Goal: Task Accomplishment & Management: Manage account settings

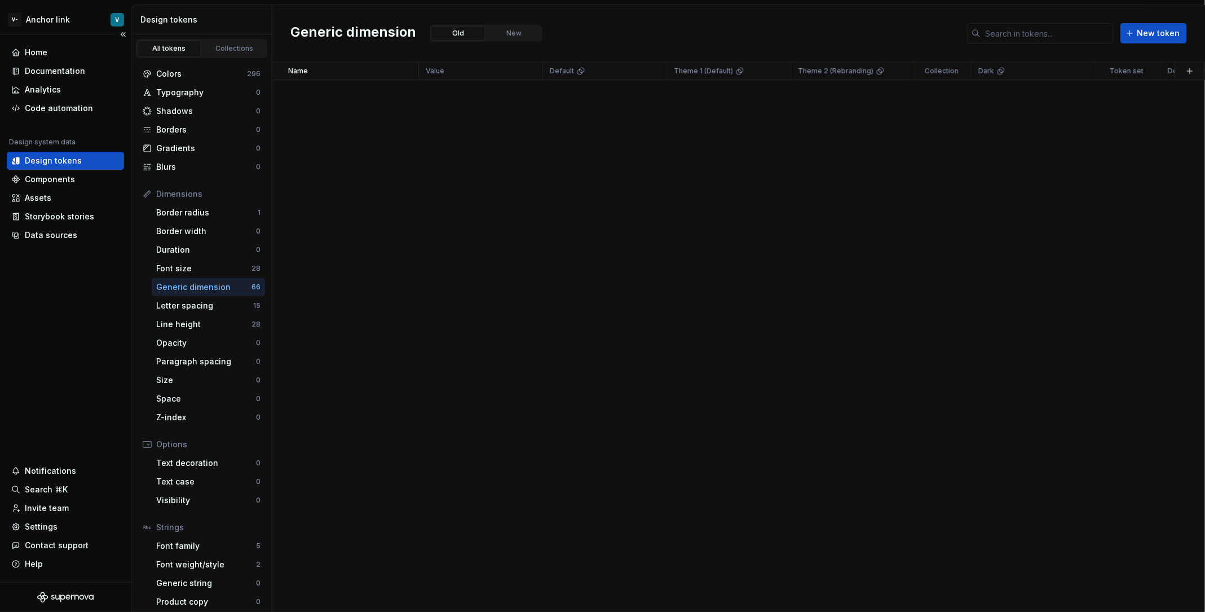
scroll to position [1288, 0]
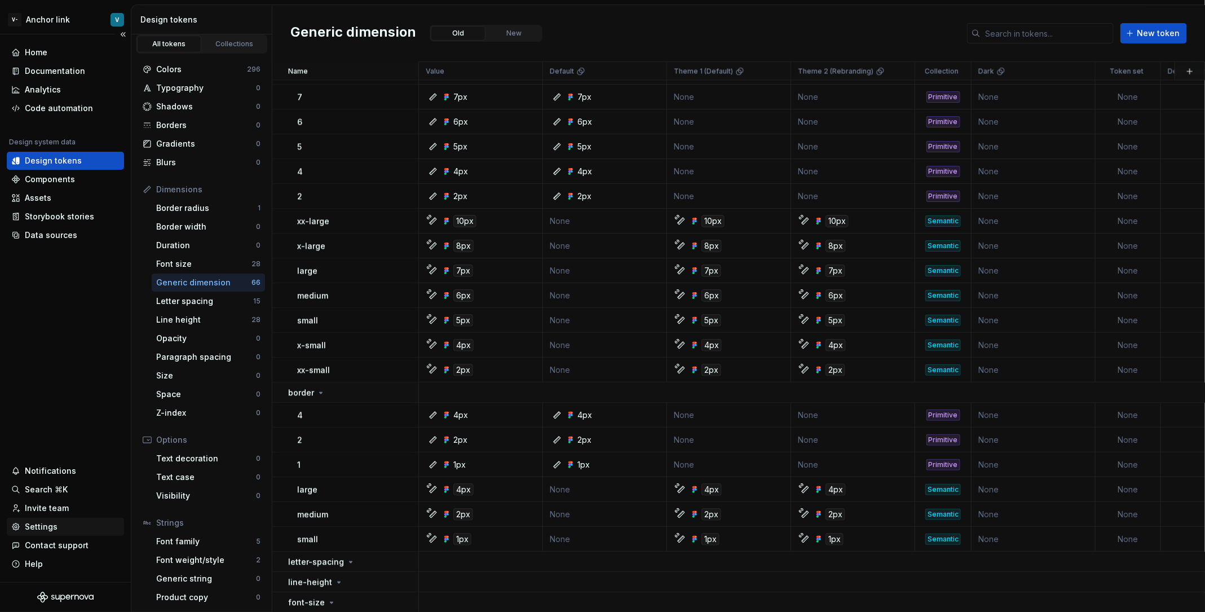
click at [68, 528] on div "Settings" at bounding box center [65, 526] width 108 height 11
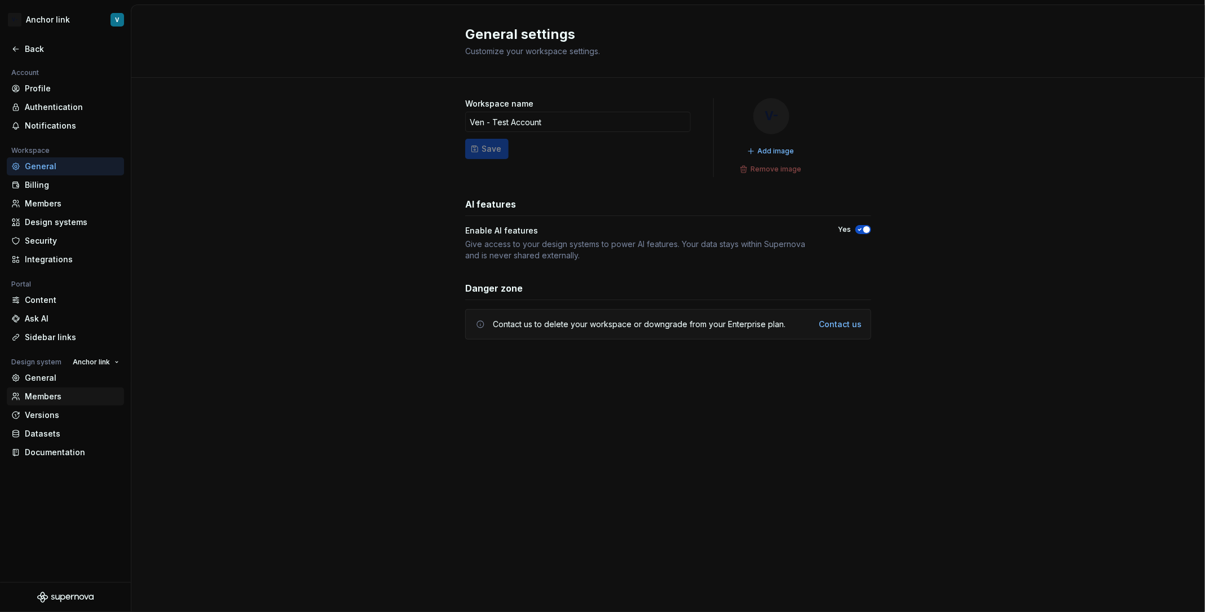
click at [79, 397] on div "Members" at bounding box center [72, 396] width 95 height 11
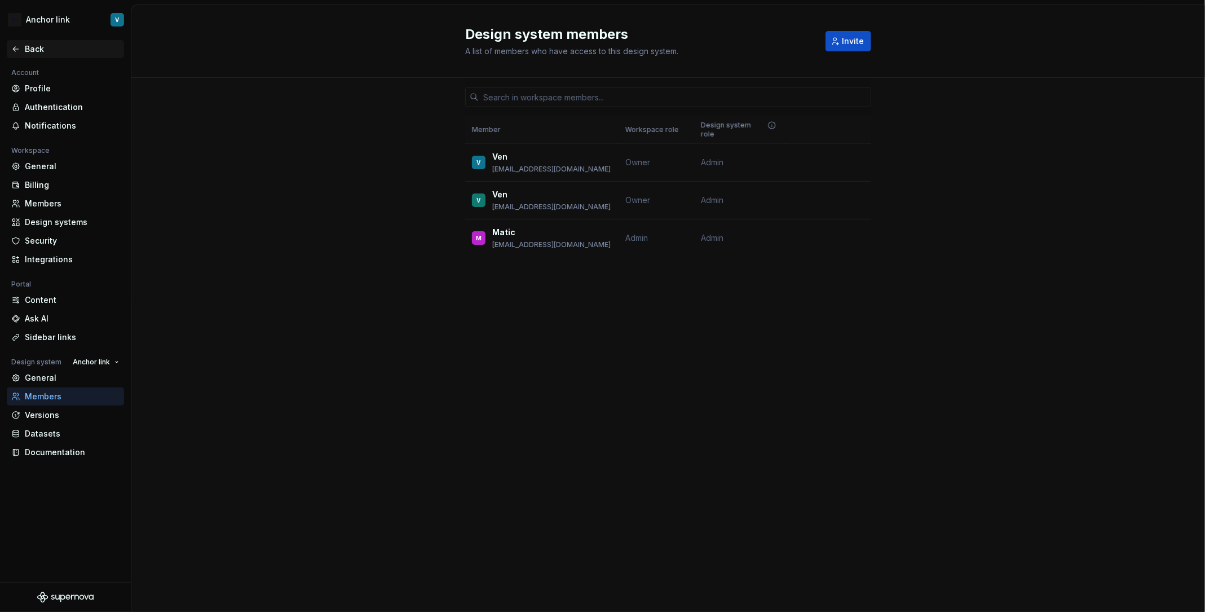
click at [50, 51] on div "Back" at bounding box center [72, 48] width 95 height 11
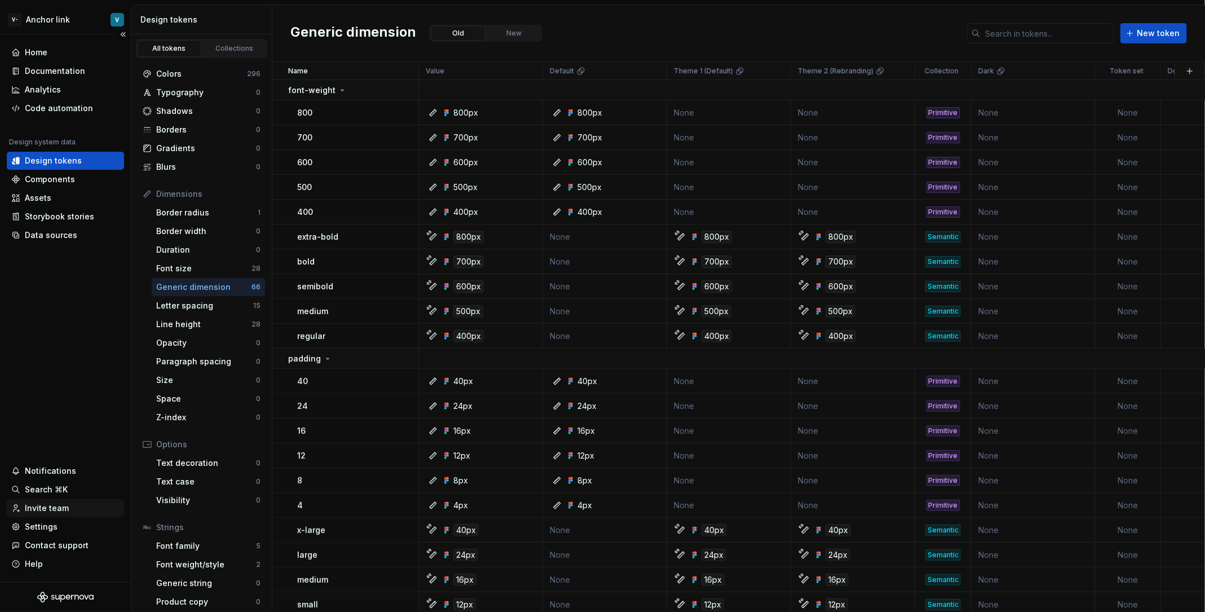
click at [65, 500] on div "Invite team" at bounding box center [65, 508] width 117 height 18
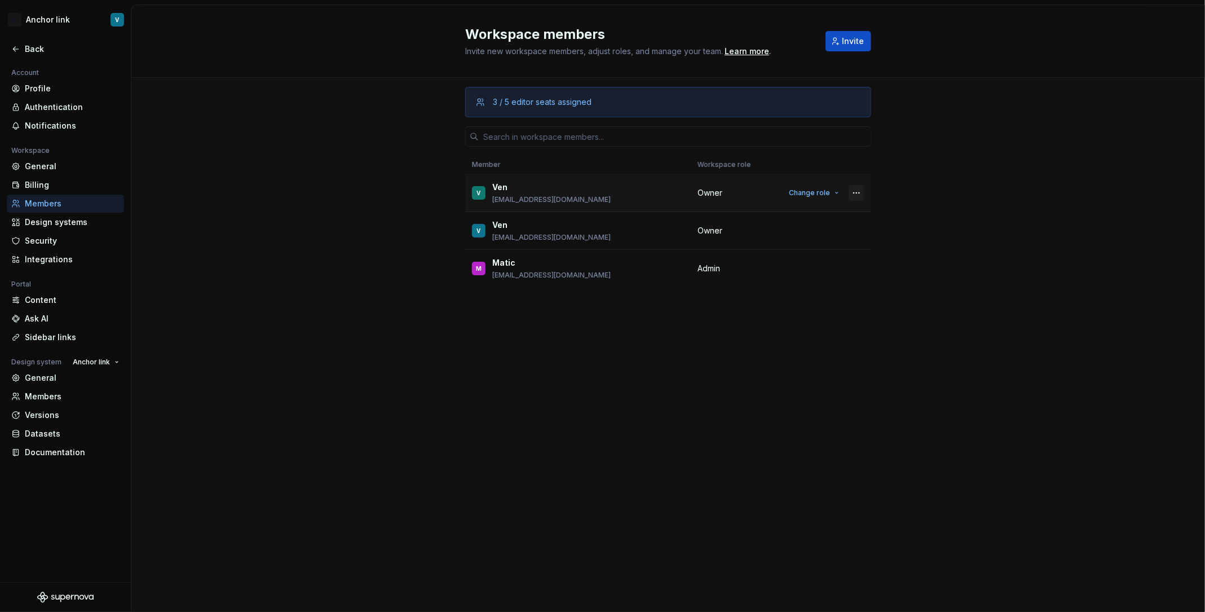
click at [858, 190] on button "button" at bounding box center [857, 193] width 16 height 16
click at [911, 288] on div "3 / 5 editor seats assigned Member Workspace role V Ven [EMAIL_ADDRESS][DOMAIN_…" at bounding box center [668, 345] width 1074 height 534
click at [864, 194] on button "button" at bounding box center [857, 193] width 16 height 16
click at [818, 200] on td "Change role" at bounding box center [824, 193] width 94 height 38
click at [820, 189] on span "Change role" at bounding box center [809, 192] width 41 height 9
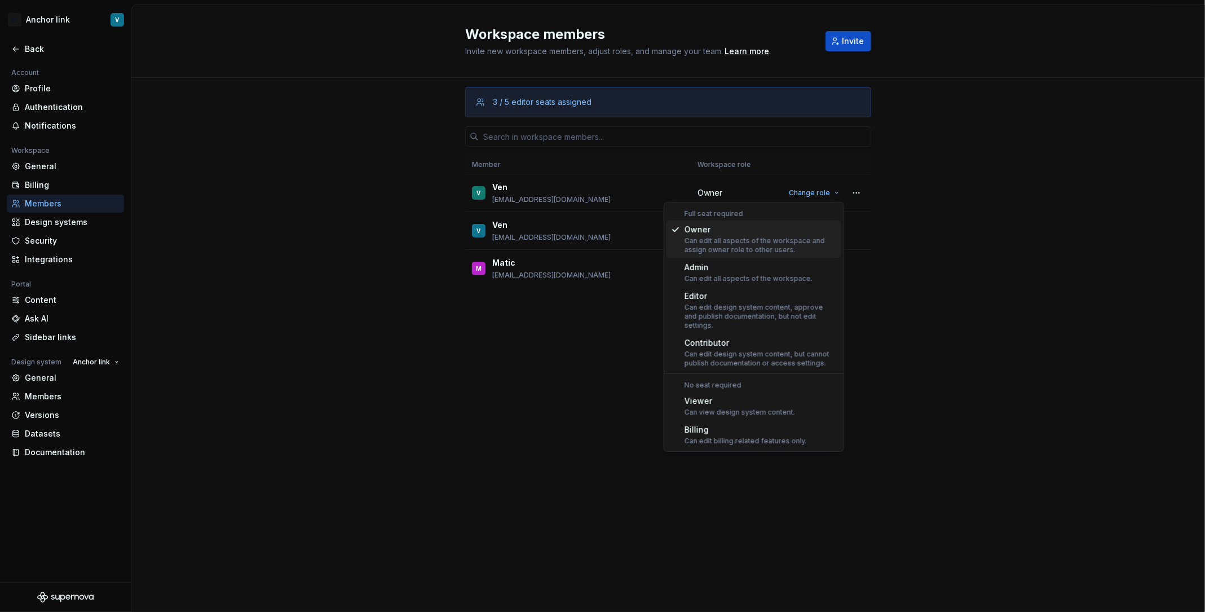
click at [940, 158] on div "3 / 5 editor seats assigned Member Workspace role V Ven [EMAIL_ADDRESS][DOMAIN_…" at bounding box center [668, 345] width 1074 height 534
